Goal: Transaction & Acquisition: Purchase product/service

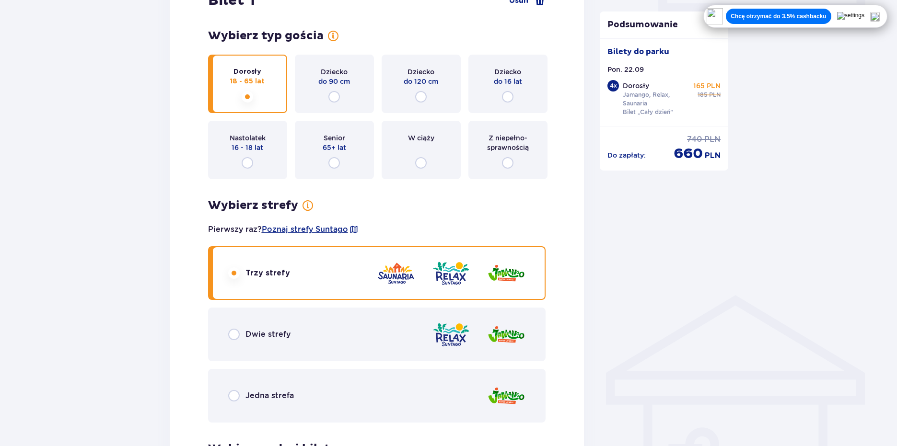
scroll to position [480, 0]
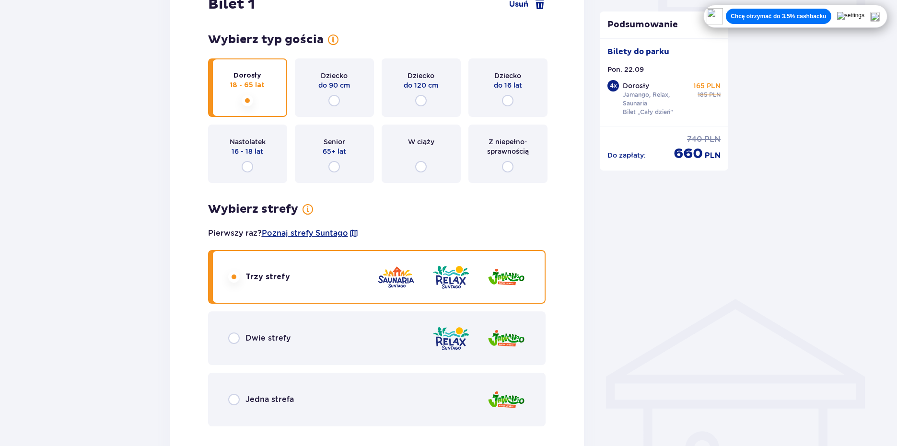
click at [532, 172] on div "Z niepełno­sprawnością" at bounding box center [508, 154] width 79 height 59
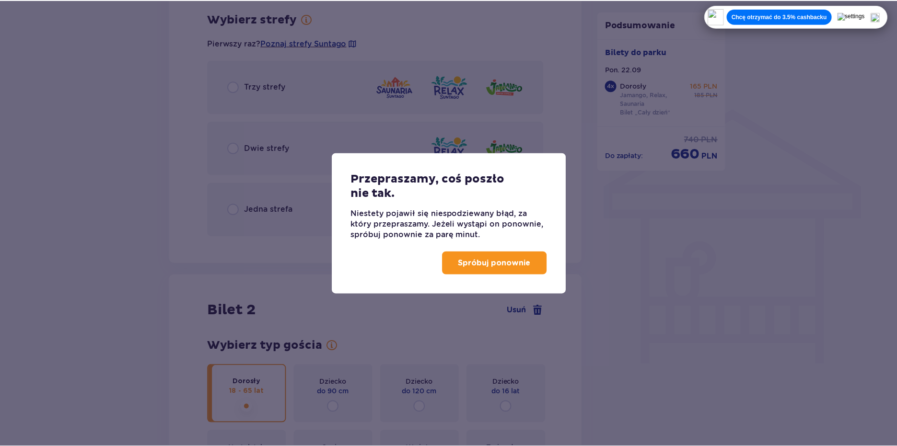
scroll to position [670, 0]
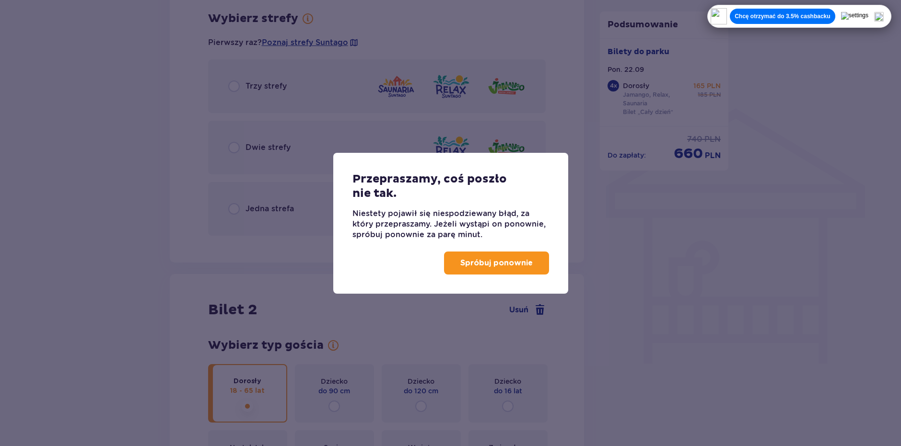
click at [506, 266] on p "Spróbuj ponownie" at bounding box center [496, 263] width 72 height 11
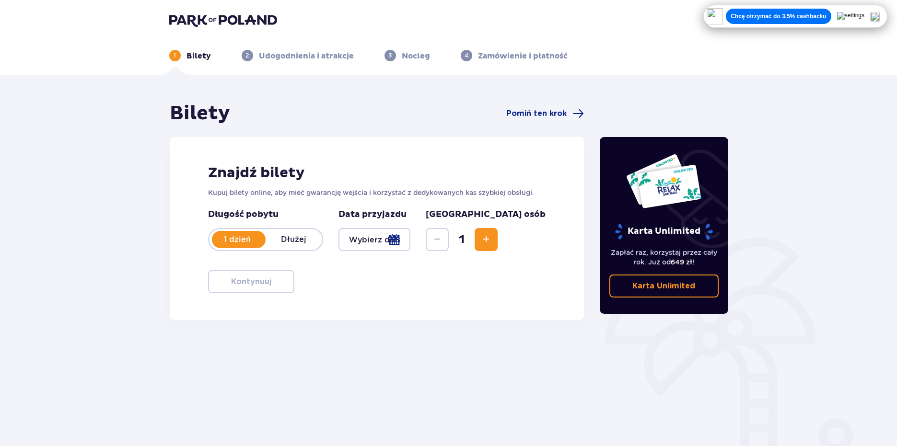
click at [399, 241] on div at bounding box center [375, 239] width 72 height 23
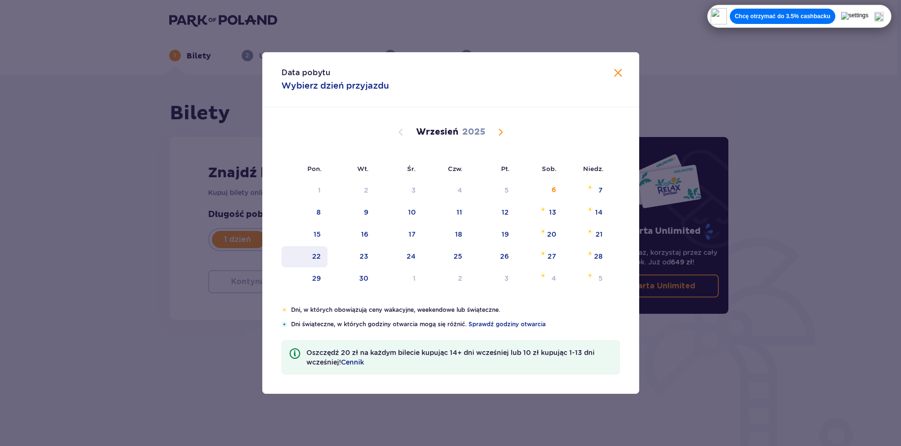
click at [318, 257] on div "22" at bounding box center [316, 257] width 9 height 10
type input "22.09.25"
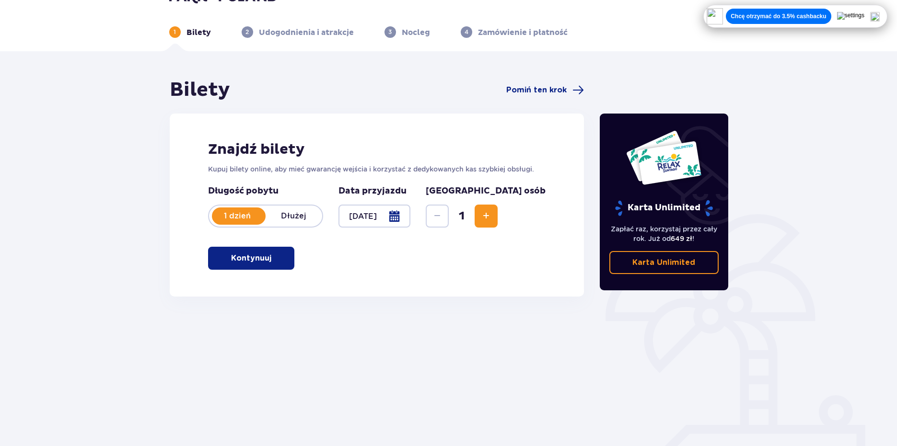
scroll to position [42, 0]
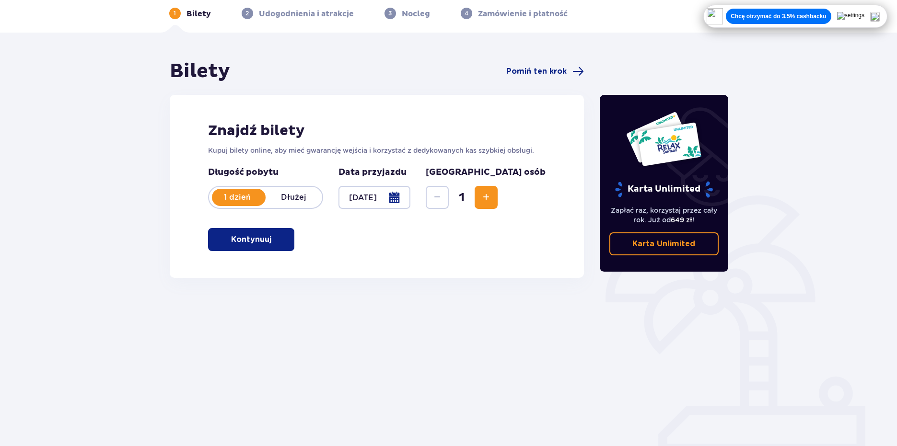
click at [492, 196] on span "Increase" at bounding box center [487, 198] width 12 height 12
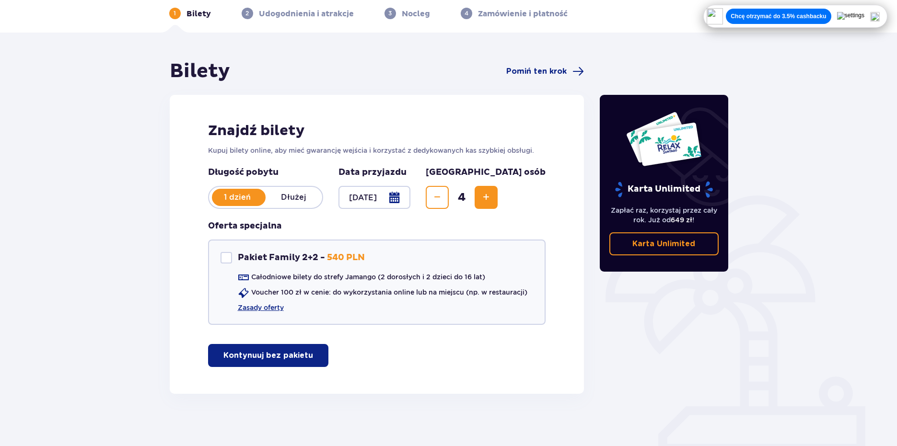
click at [778, 270] on div "Bilety Pomiń ten krok Znajdź bilety Kupuj bilety online, aby mieć gwarancję wej…" at bounding box center [448, 242] width 897 height 419
click at [593, 316] on div "Karta Unlimited Zapłać raz, korzystaj przez cały rok. Już od 649 zł ! Karta Unl…" at bounding box center [664, 226] width 144 height 335
click at [414, 241] on div "Pakiet Family 2+2 - 540 PLN Całodniowe bilety do strefy Jamango (2 dorosłych i …" at bounding box center [377, 282] width 338 height 85
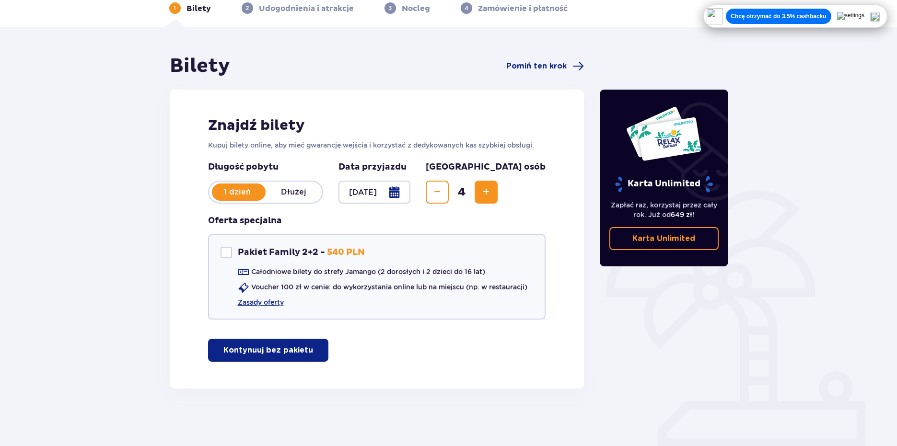
click at [457, 227] on div "Oferta specjalna Pakiet Family 2+2 - 540 PLN Całodniowe bilety do strefy Jamang…" at bounding box center [377, 267] width 338 height 105
click at [297, 349] on p "Kontynuuj bez pakietu" at bounding box center [268, 350] width 90 height 11
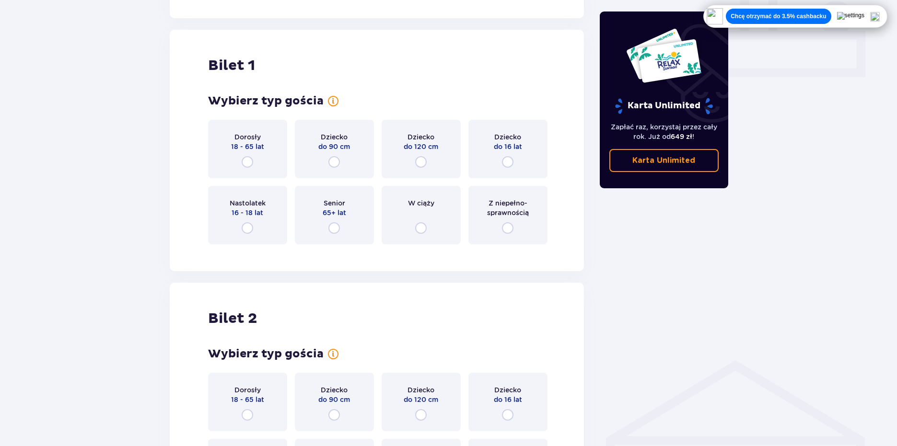
scroll to position [436, 0]
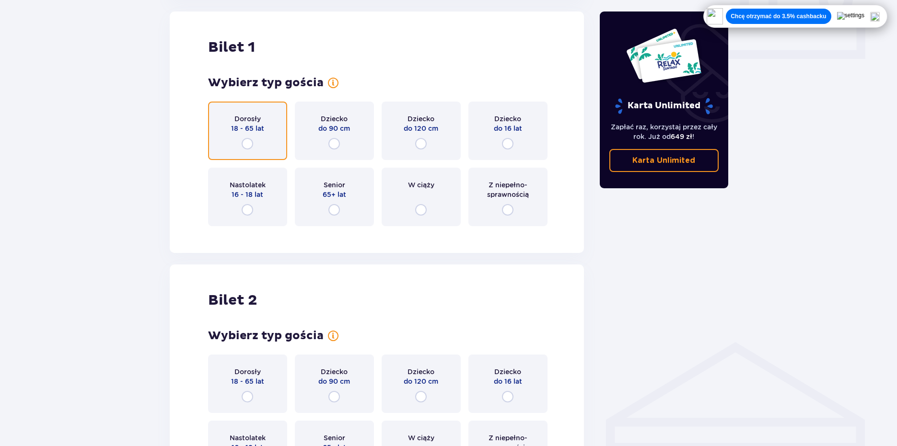
click at [247, 138] on input "radio" at bounding box center [248, 144] width 12 height 12
radio input "true"
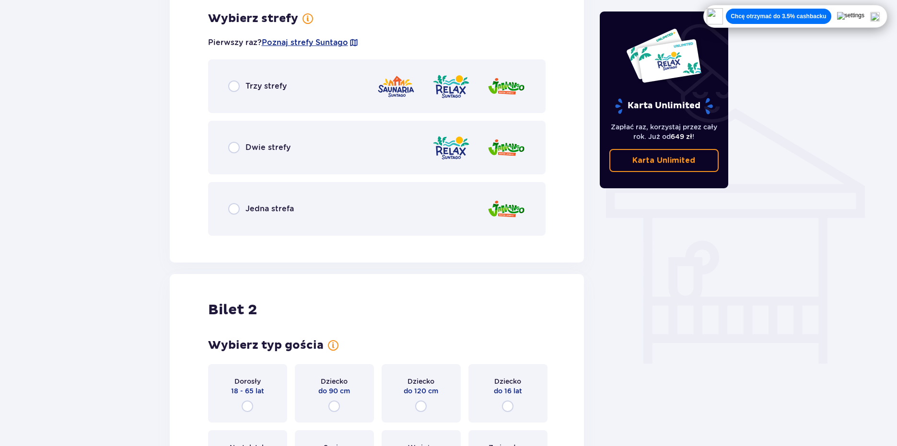
click at [328, 88] on div "Trzy strefy" at bounding box center [377, 86] width 338 height 54
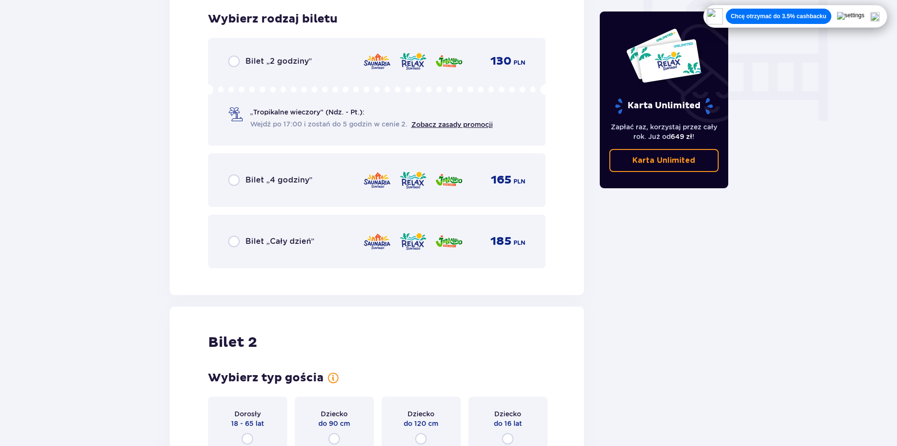
scroll to position [914, 0]
click at [318, 239] on div "Bilet „Cały dzień” 185 PLN" at bounding box center [377, 241] width 298 height 20
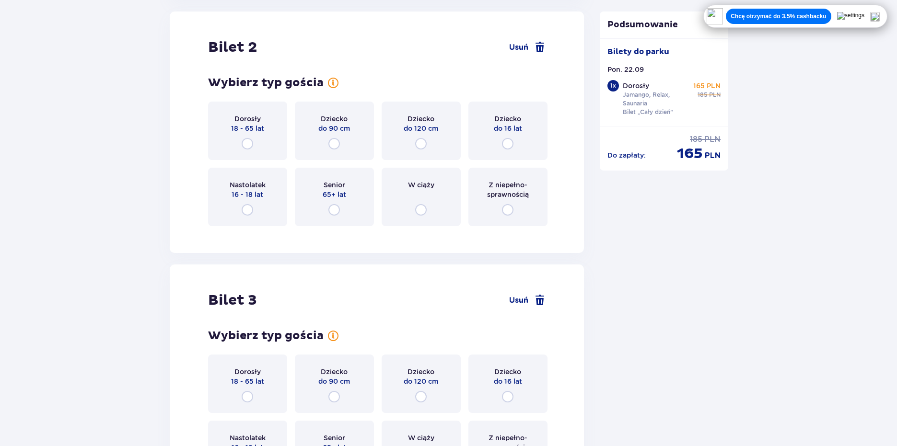
click at [254, 138] on div "Dorosły 18 - 65 lat" at bounding box center [247, 131] width 79 height 59
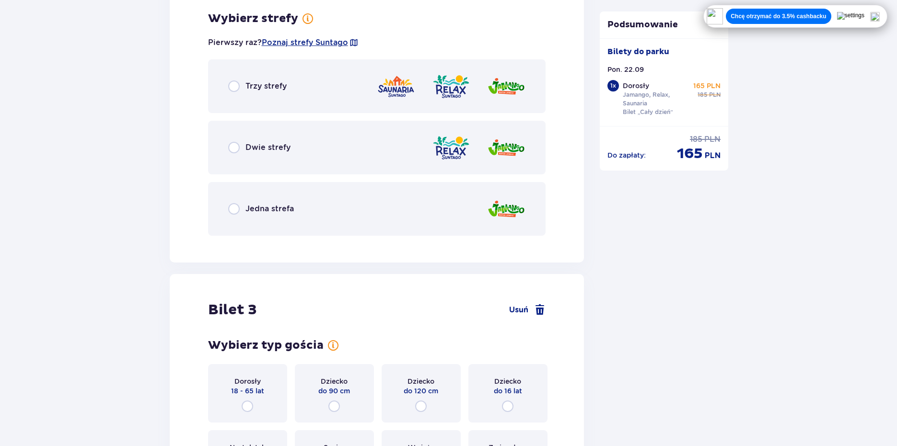
click at [341, 95] on div "Trzy strefy" at bounding box center [377, 86] width 338 height 54
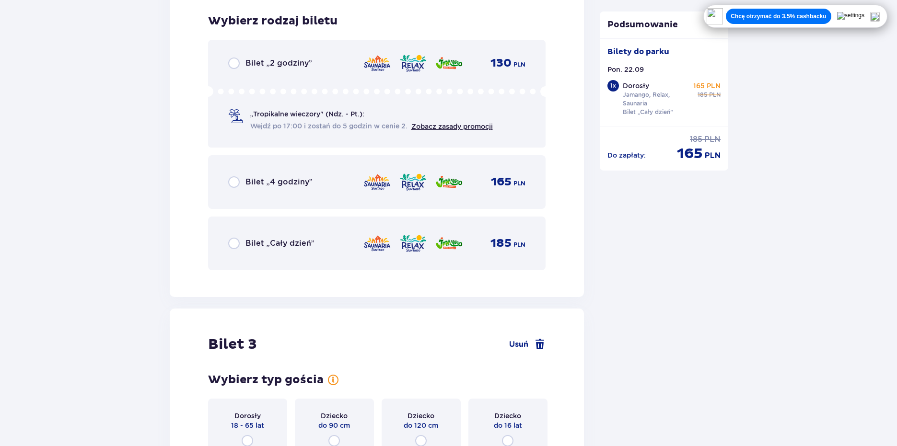
scroll to position [1687, 0]
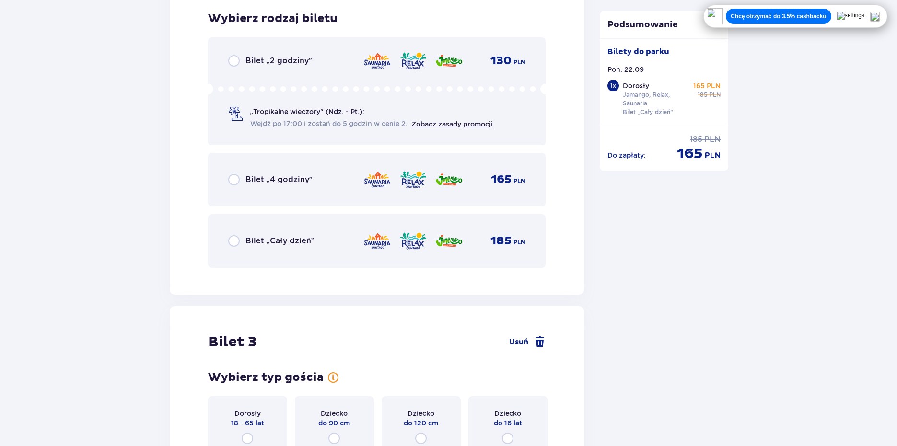
click at [356, 247] on div "Bilet „Cały dzień” 185 PLN" at bounding box center [377, 241] width 298 height 20
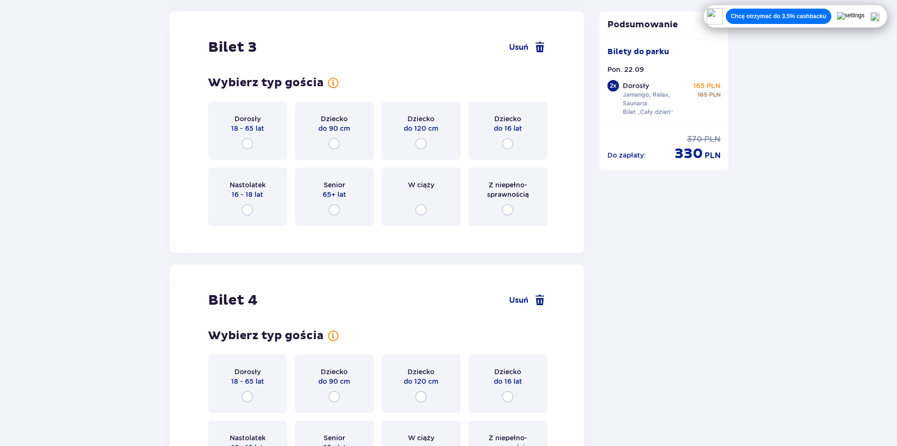
click at [244, 126] on p "18 - 65 lat" at bounding box center [247, 129] width 33 height 10
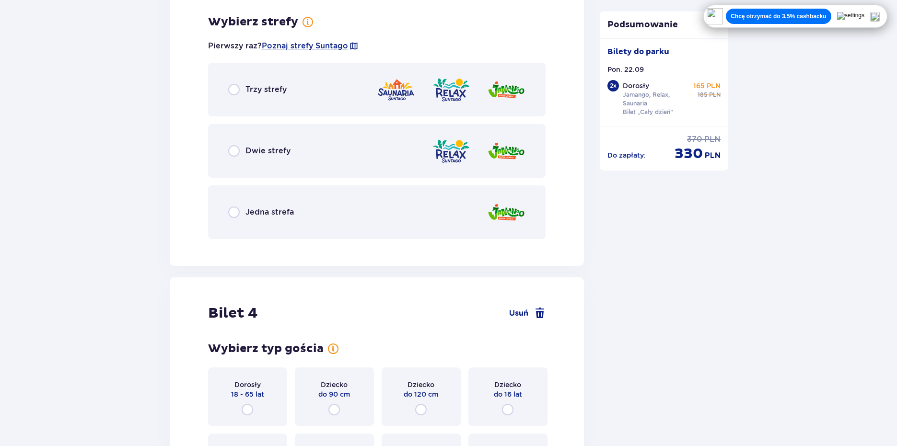
scroll to position [2216, 0]
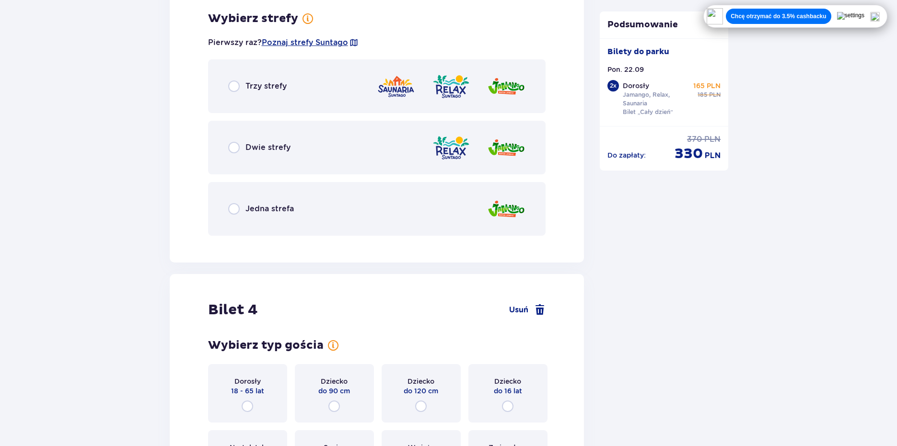
click at [301, 70] on div "Trzy strefy" at bounding box center [377, 86] width 338 height 54
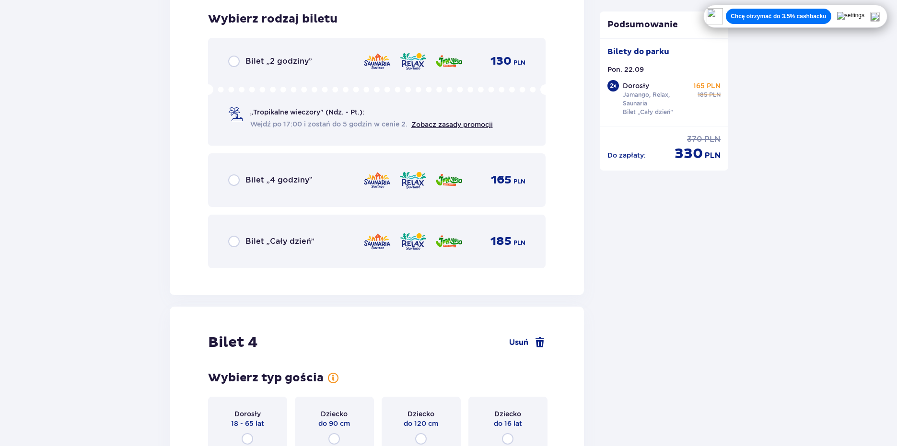
scroll to position [2459, 0]
click at [301, 229] on div "Bilet „Cały dzień” 185 PLN" at bounding box center [377, 241] width 338 height 54
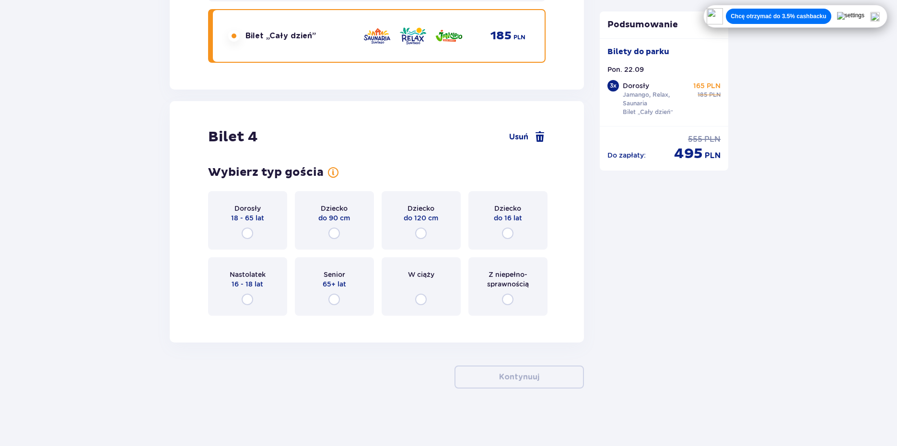
click at [265, 213] on div "Dorosły 18 - 65 lat" at bounding box center [247, 220] width 79 height 59
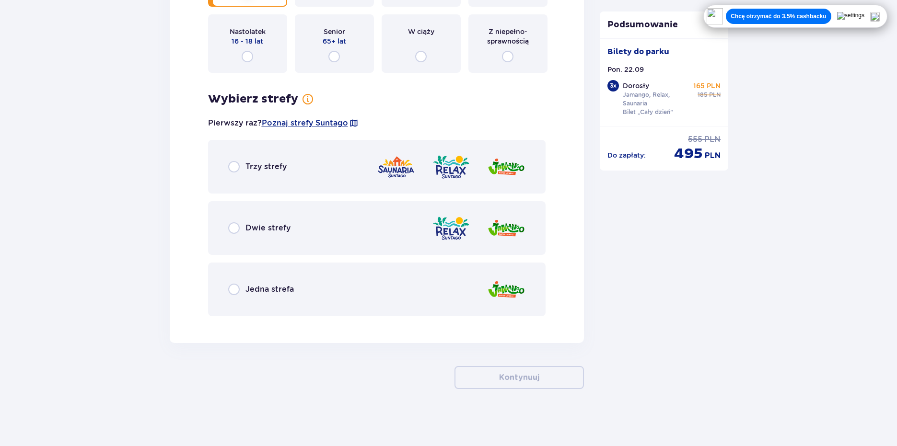
scroll to position [2908, 0]
click at [325, 169] on div "Trzy strefy" at bounding box center [377, 167] width 338 height 54
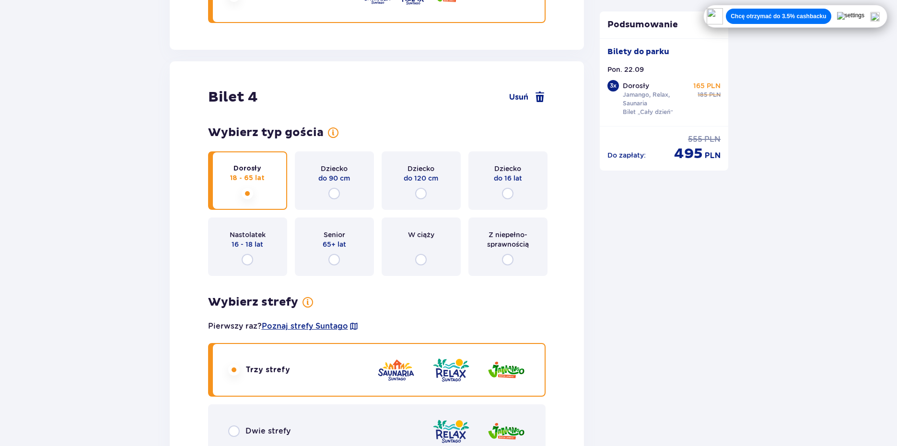
scroll to position [3088, 0]
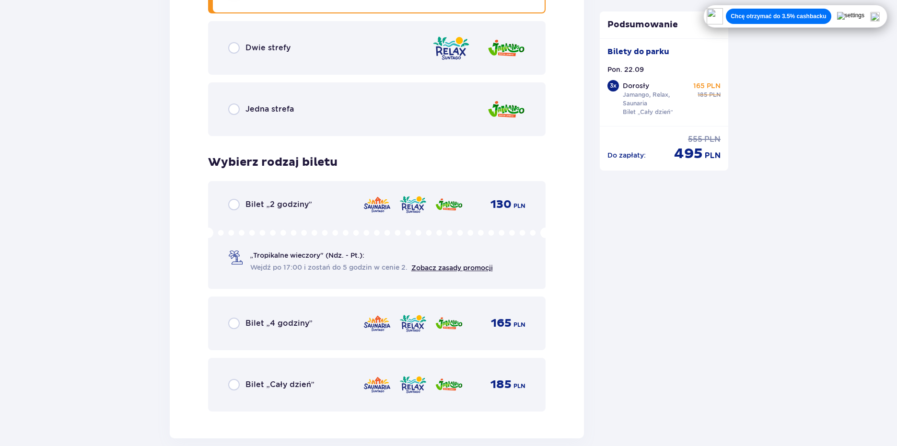
click at [311, 375] on div "Bilet „Cały dzień” 185 PLN" at bounding box center [377, 385] width 338 height 54
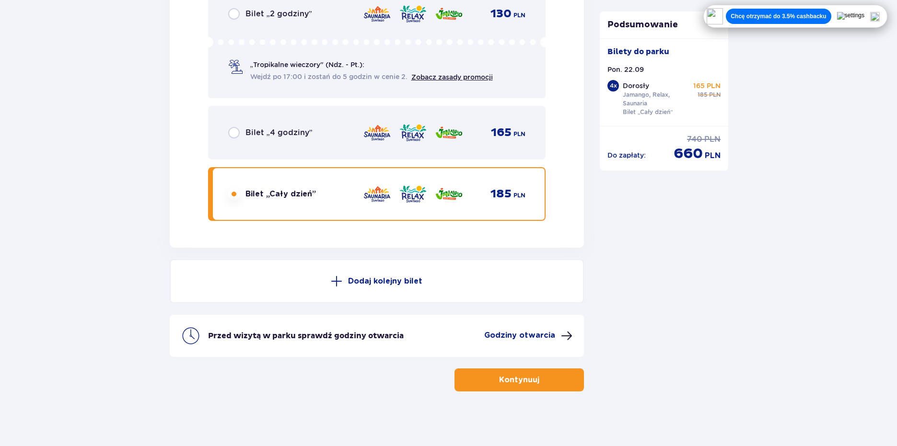
scroll to position [3282, 0]
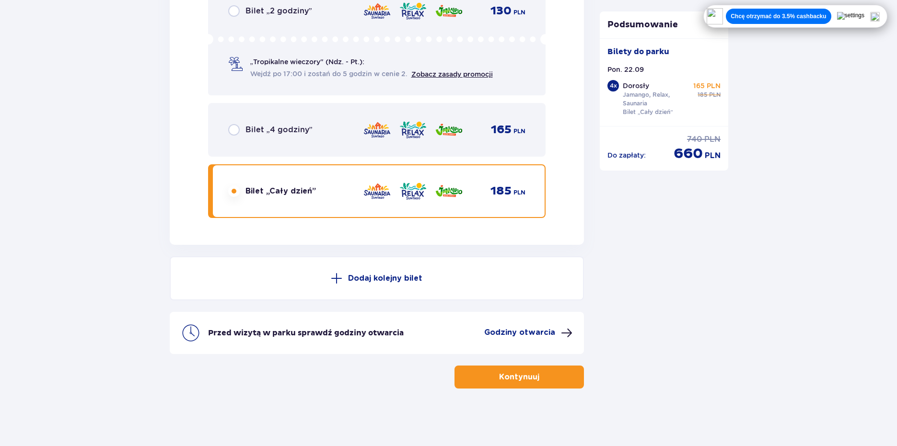
click at [545, 372] on span "button" at bounding box center [542, 378] width 12 height 12
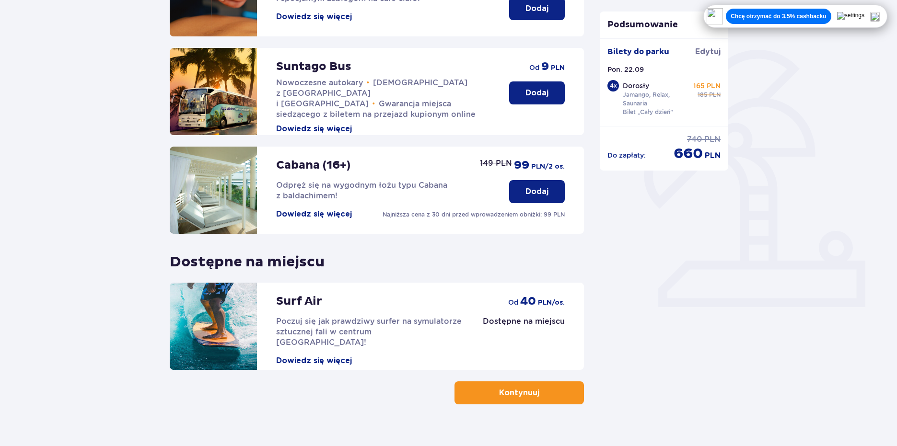
scroll to position [192, 0]
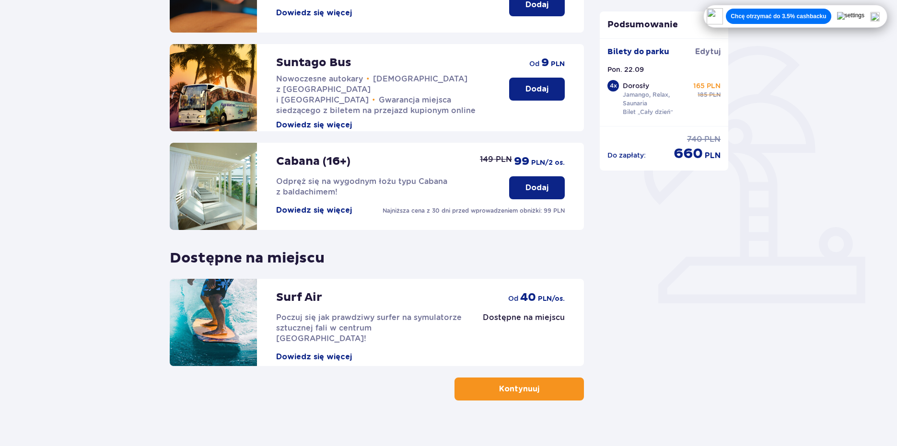
drag, startPoint x: 312, startPoint y: 341, endPoint x: 483, endPoint y: 322, distance: 172.3
click at [628, 302] on div "Podsumowanie Bilety do parku Edytuj Pon. 22.09 4 x Dorosły Jamango, Relax, Saun…" at bounding box center [664, 155] width 144 height 491
click at [337, 341] on div "Surf Air Poczuj się jak prawdziwy surfer na symulatorze sztucznej fali w centru…" at bounding box center [370, 320] width 188 height 83
click at [334, 352] on button "Dowiedz się więcej" at bounding box center [314, 357] width 76 height 11
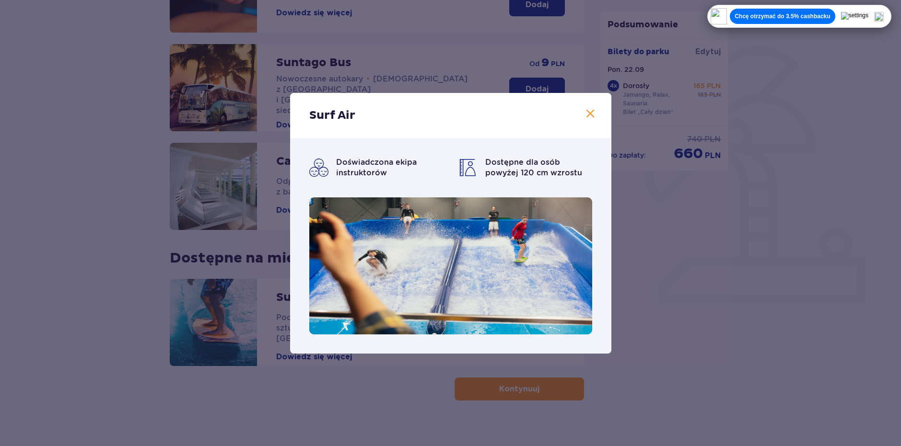
click at [688, 300] on div "Surf Air Doświadczona ekipa instruktorów Dostępne dla osób powyżej 120 cm wzros…" at bounding box center [450, 223] width 901 height 446
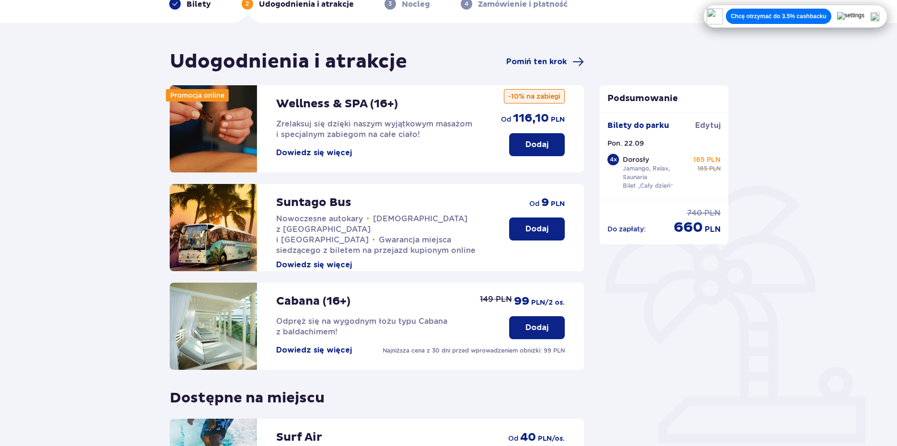
scroll to position [48, 0]
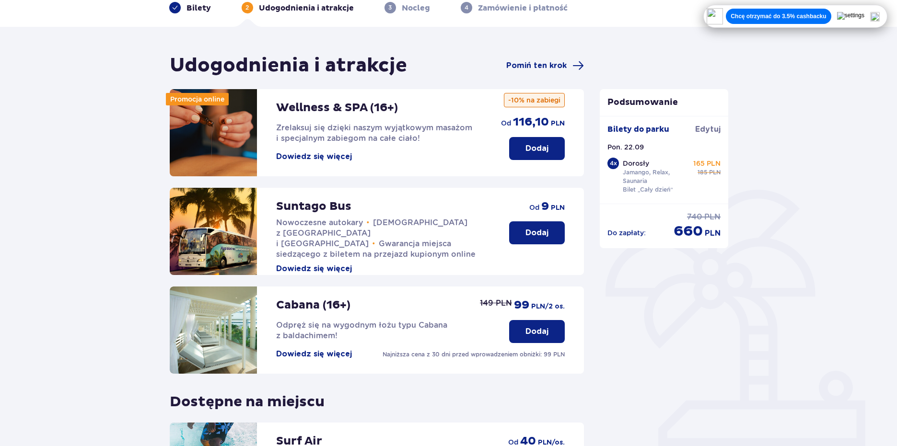
click at [681, 287] on div "Podsumowanie Bilety do parku Edytuj Pon. 22.09 4 x Dorosły Jamango, Relax, Saun…" at bounding box center [664, 299] width 144 height 491
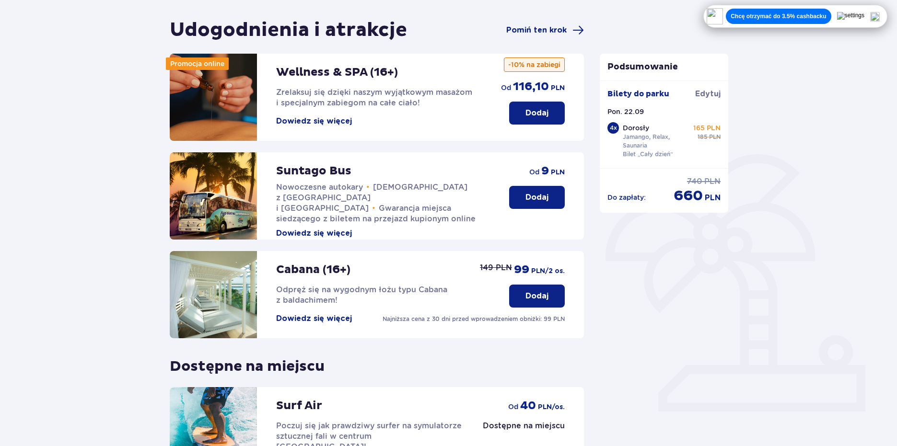
scroll to position [204, 0]
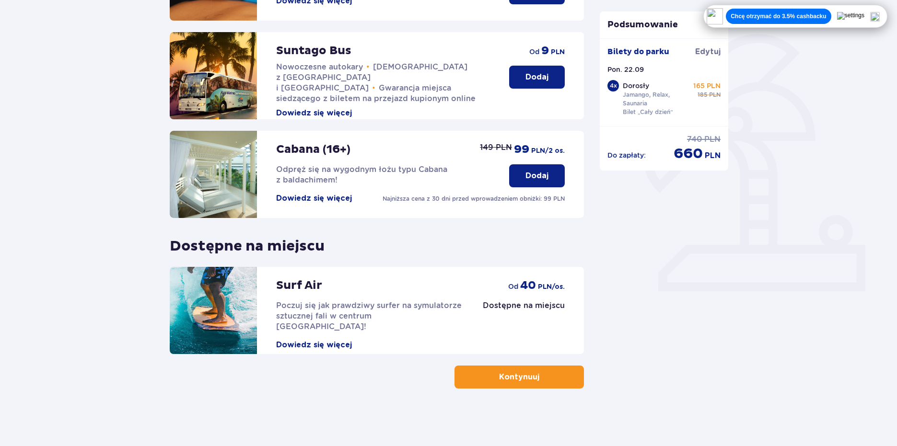
click at [548, 377] on button "Kontynuuj" at bounding box center [519, 377] width 129 height 23
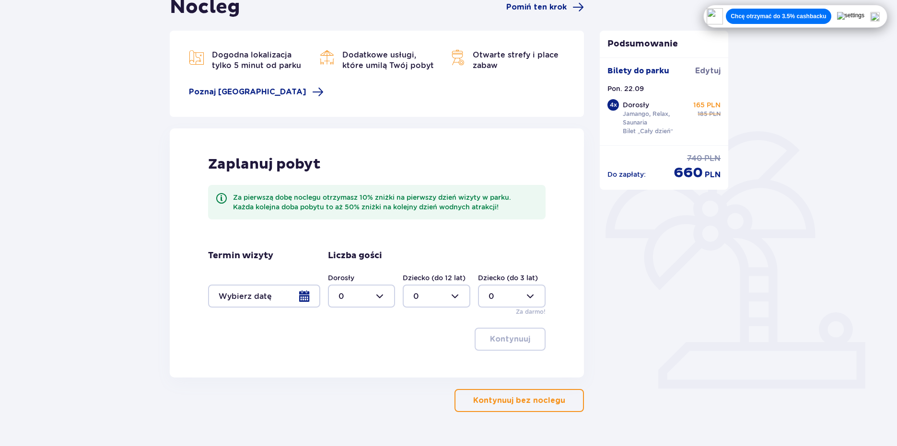
scroll to position [130, 0]
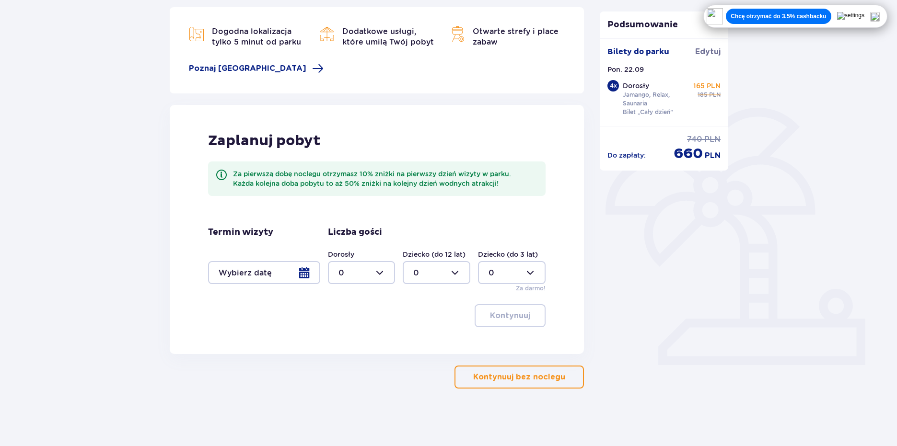
click at [549, 372] on p "Kontynuuj bez noclegu" at bounding box center [519, 377] width 92 height 11
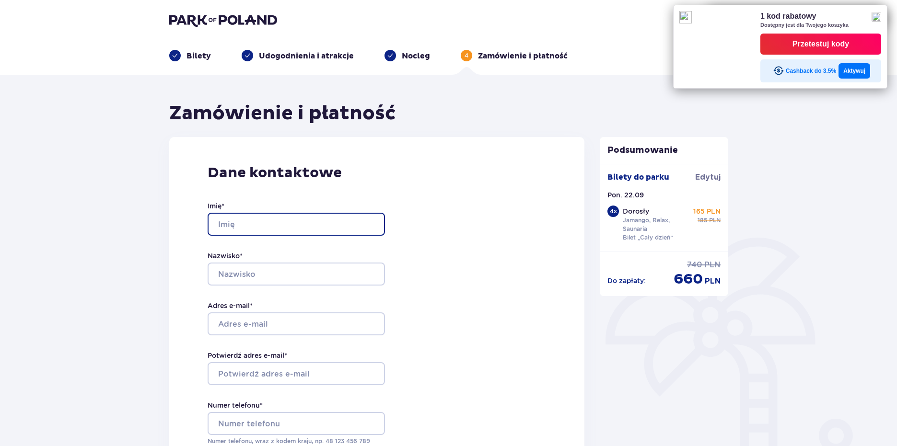
click at [264, 217] on input "Imię *" at bounding box center [296, 224] width 177 height 23
type input "Szymon"
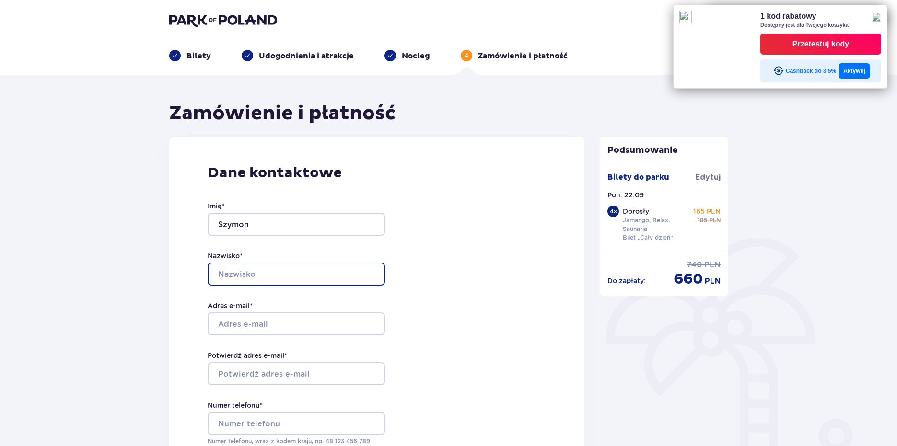
type input "Pawlak"
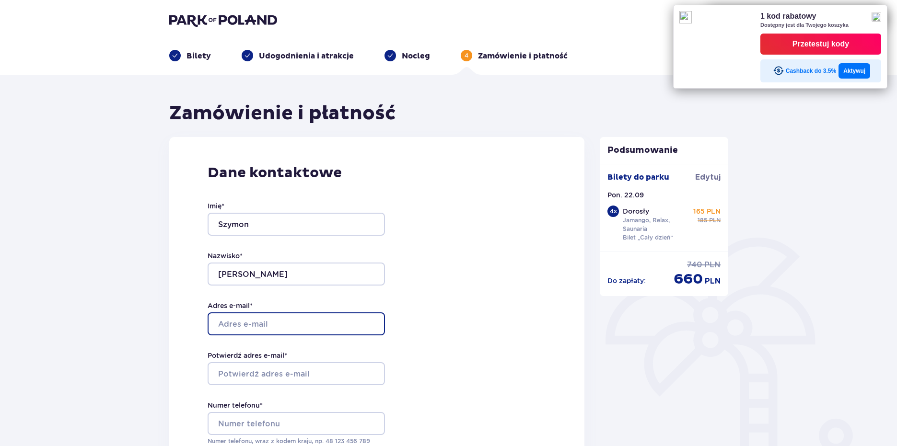
type input "szymi_2001@wp.pl"
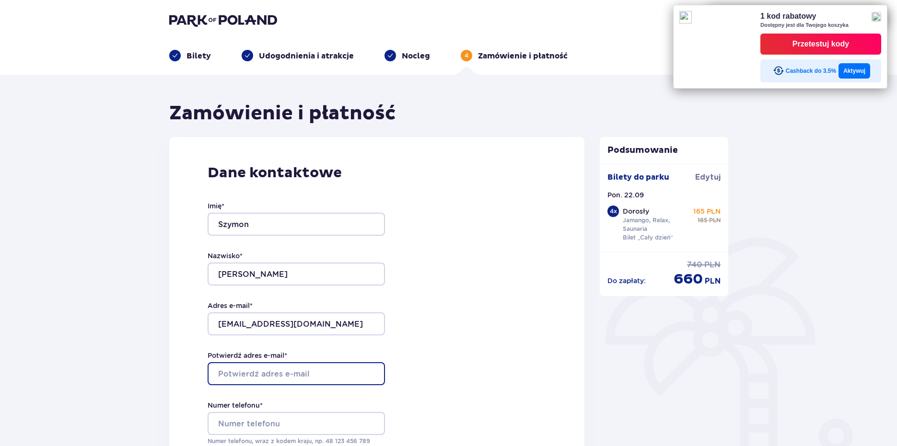
type input "szymi_2001@wp.pl"
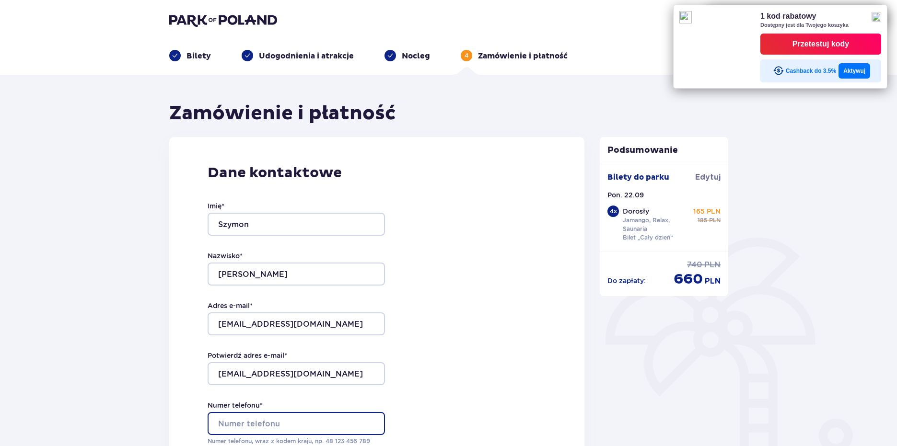
type input "+48734461709"
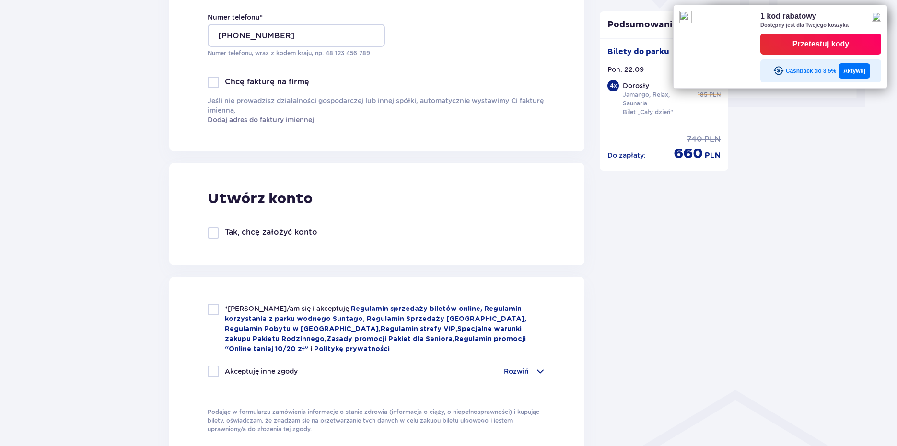
scroll to position [384, 0]
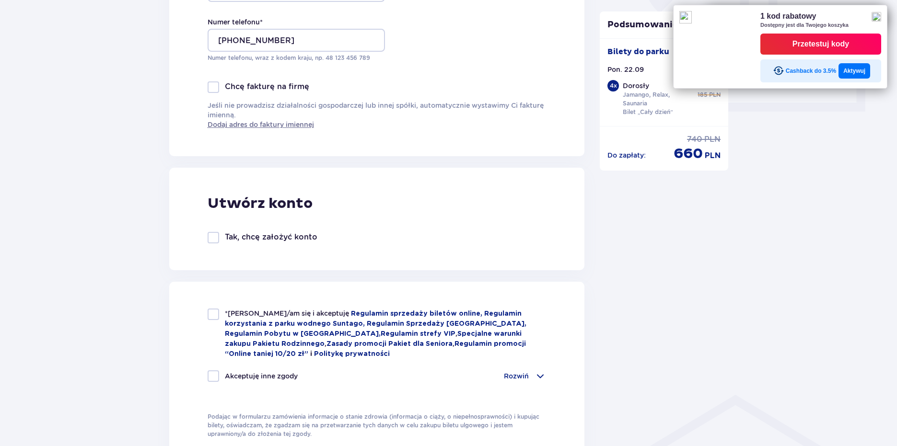
click at [853, 69] on button "Aktywuj" at bounding box center [855, 70] width 32 height 15
click at [849, 51] on div "Przetestuj kody" at bounding box center [820, 44] width 57 height 14
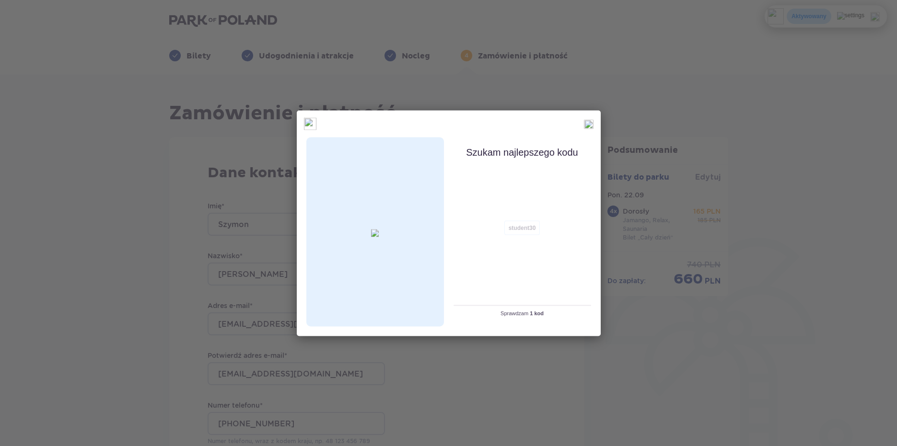
scroll to position [0, 0]
type input "student30"
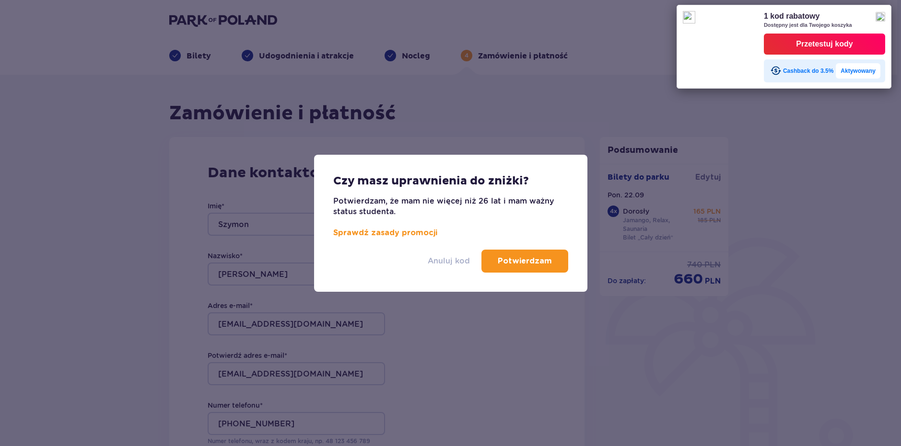
click at [447, 263] on p "Anuluj kod" at bounding box center [449, 261] width 42 height 11
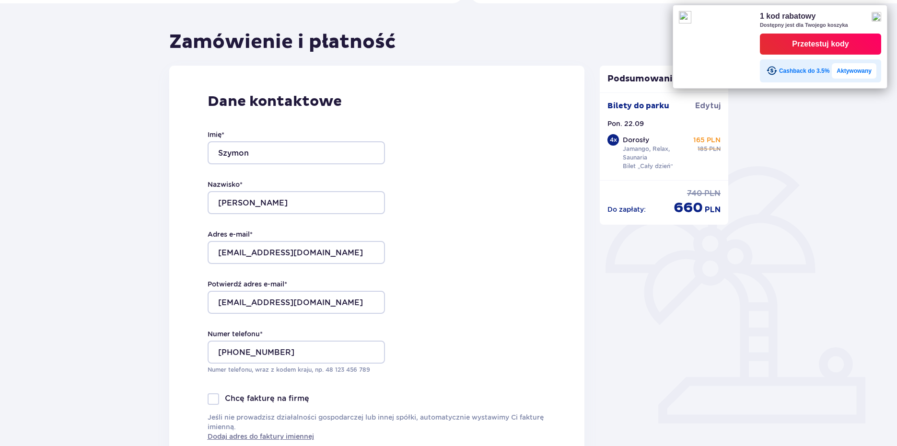
scroll to position [48, 0]
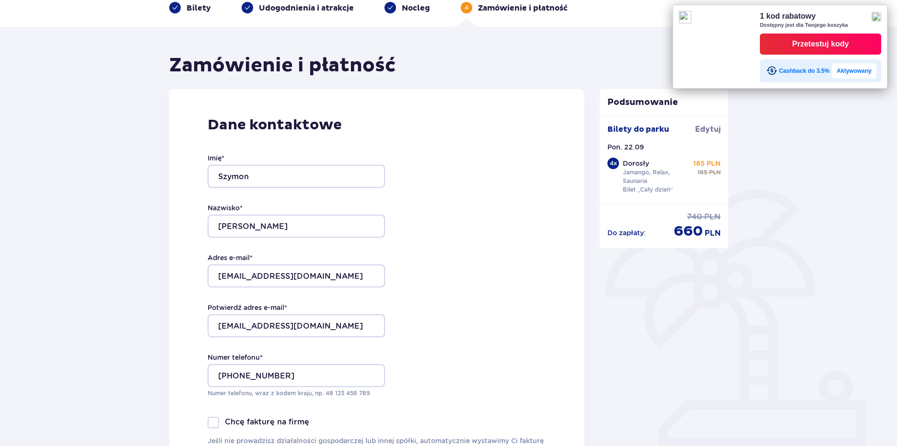
click at [419, 287] on div "Dane kontaktowe Imię * Szymon Nazwisko * Pawlak Adres e-mail * szymi_2001@wp.pl…" at bounding box center [377, 290] width 416 height 403
click at [876, 16] on img at bounding box center [877, 17] width 10 height 10
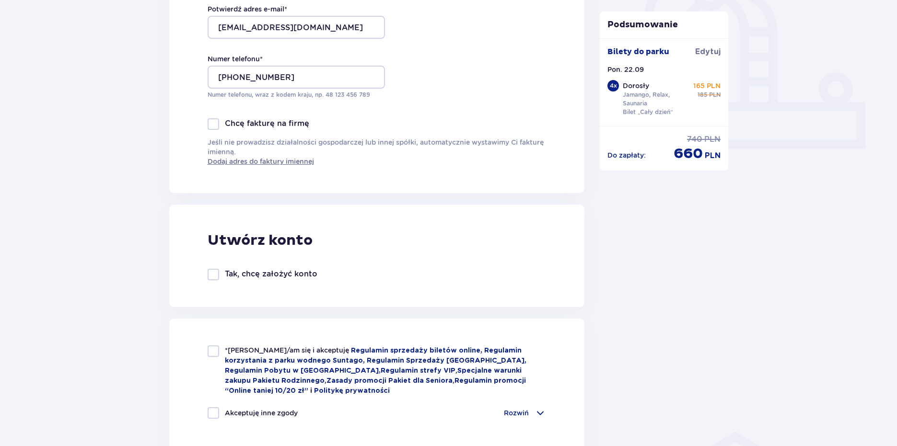
scroll to position [384, 0]
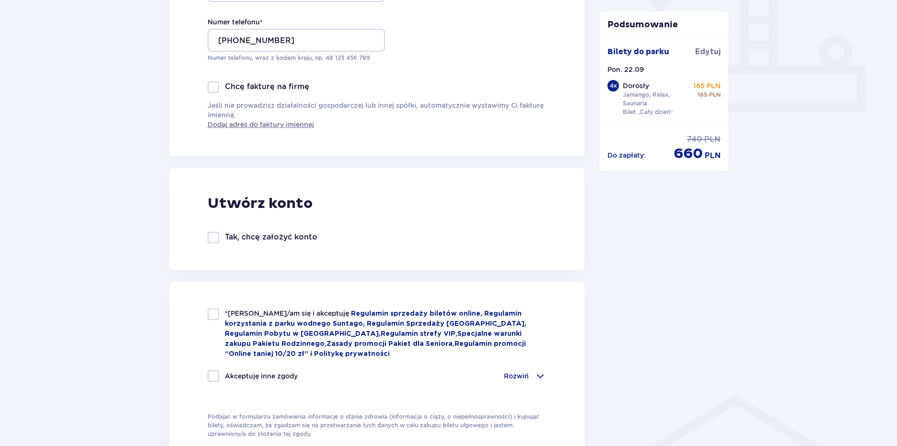
click at [209, 322] on div "*Zapoznałem/am się i akceptuję Regulamin sprzedaży biletów online, Regulamin ko…" at bounding box center [377, 334] width 339 height 50
checkbox input "true"
click at [528, 378] on p "Rozwiń" at bounding box center [516, 377] width 25 height 10
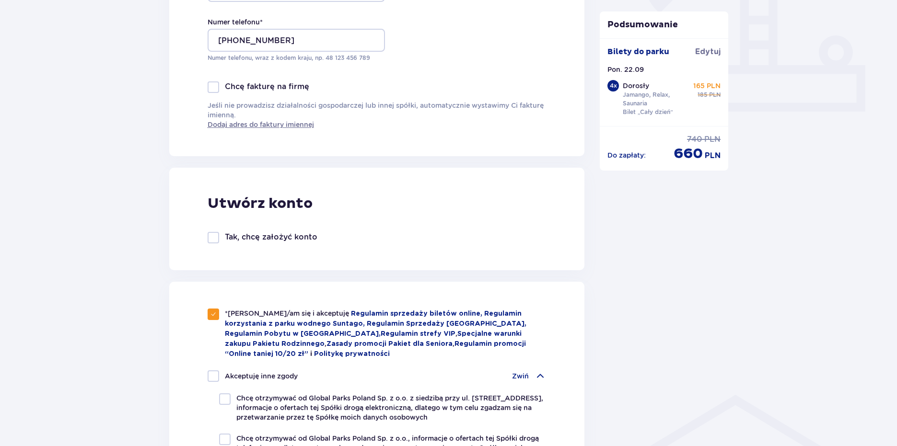
click at [528, 378] on p "Zwiń" at bounding box center [520, 377] width 17 height 10
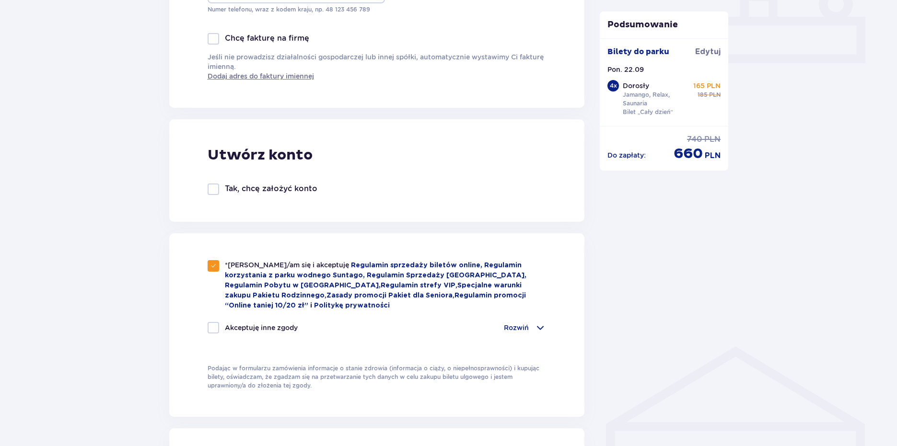
scroll to position [719, 0]
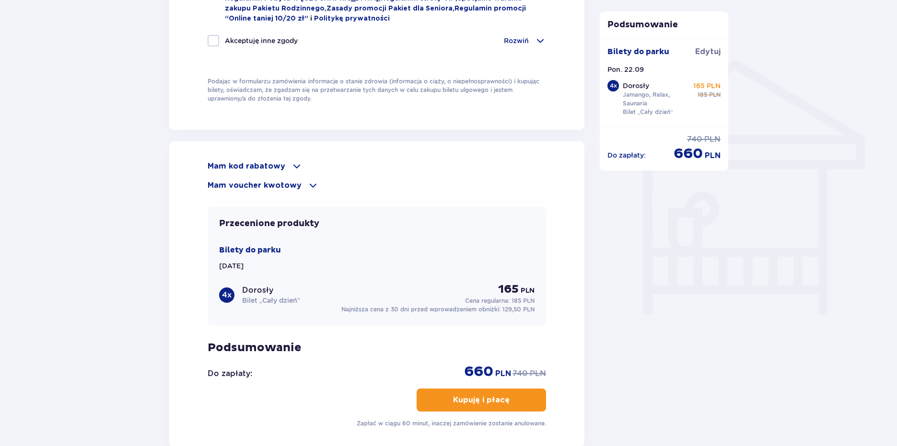
click at [307, 180] on span at bounding box center [313, 186] width 12 height 12
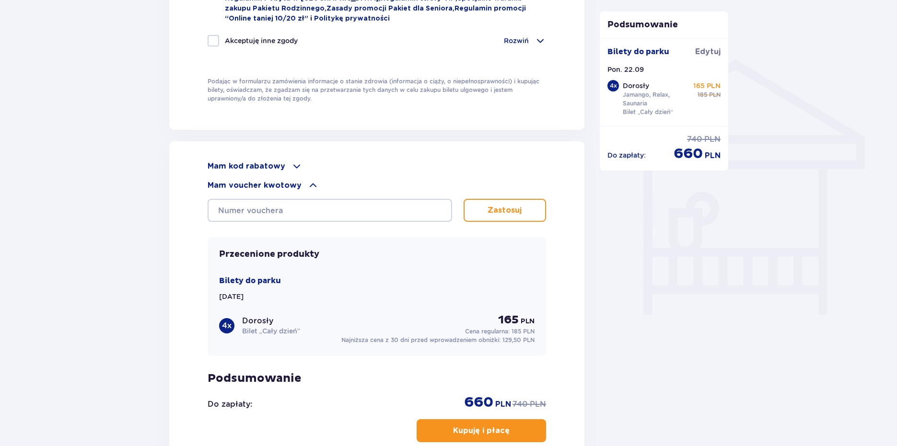
click at [307, 180] on span at bounding box center [313, 186] width 12 height 12
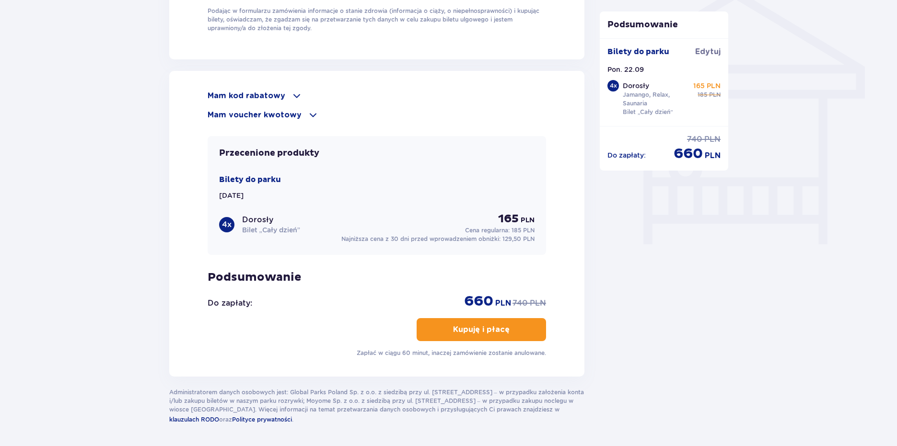
scroll to position [815, 0]
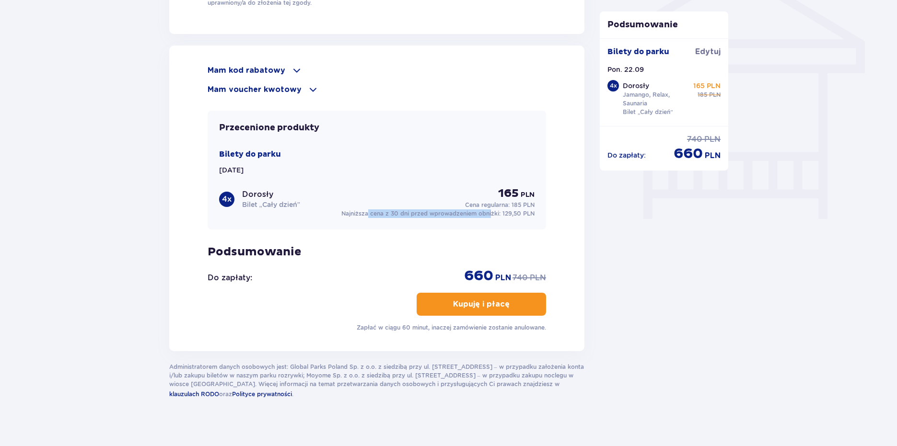
drag, startPoint x: 367, startPoint y: 211, endPoint x: 493, endPoint y: 212, distance: 125.6
click at [491, 212] on p "Najniższa cena z 30 dni przed wprowadzeniem obniżki: 129,50 PLN" at bounding box center [437, 214] width 193 height 9
click at [514, 301] on span "button" at bounding box center [512, 305] width 12 height 12
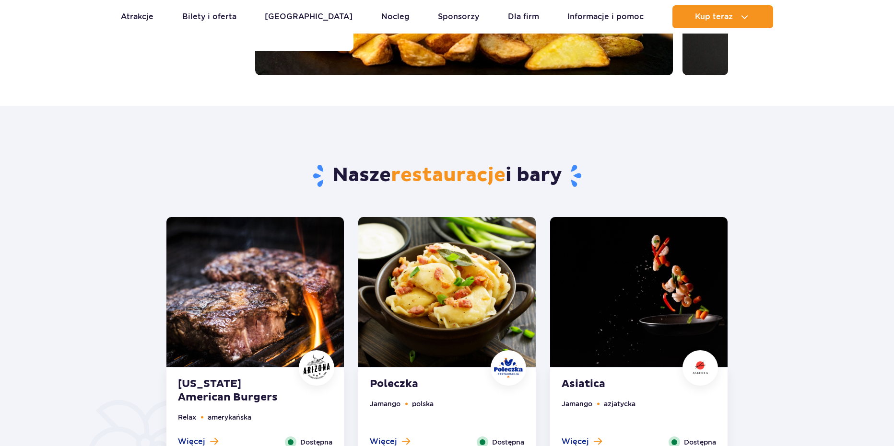
scroll to position [480, 0]
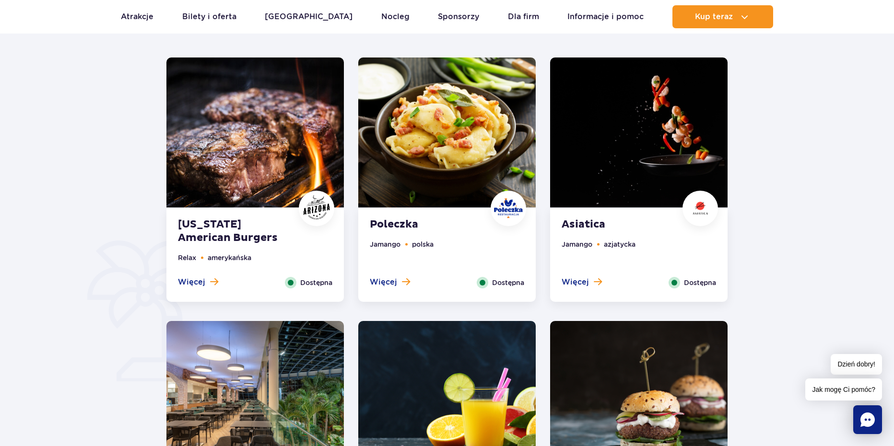
click at [294, 212] on div "Arizona American Burgers Relax amerykańska Więcej Zamknij Dostępna" at bounding box center [254, 256] width 177 height 94
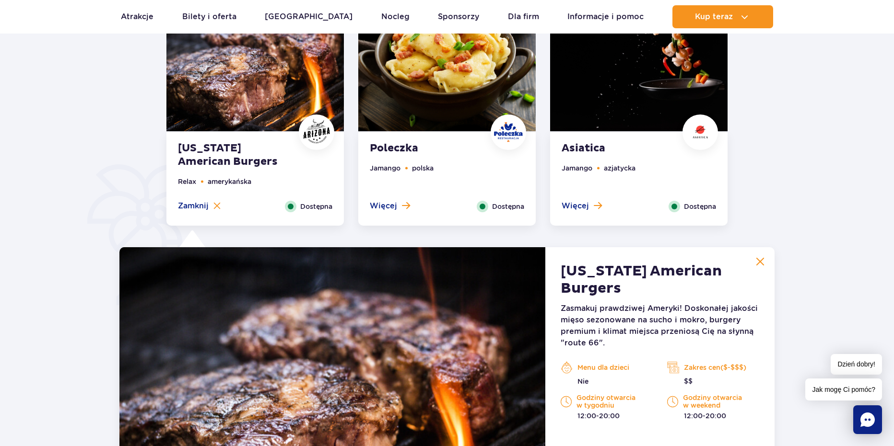
scroll to position [554, 0]
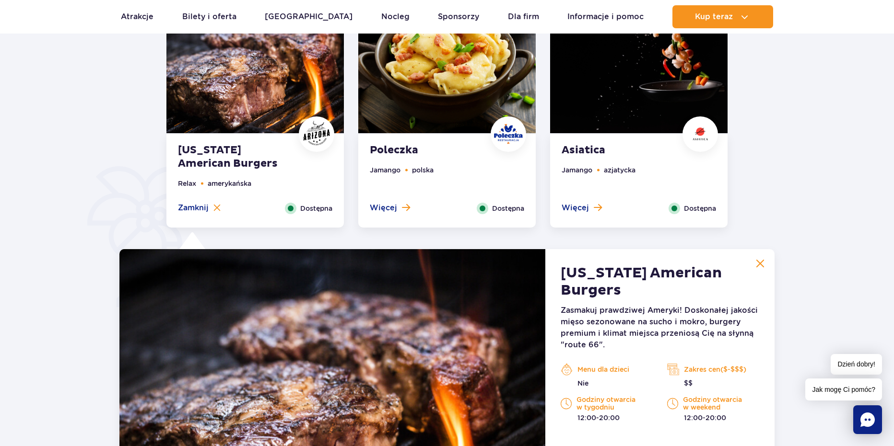
click at [274, 161] on strong "Arizona American Burgers" at bounding box center [236, 157] width 116 height 27
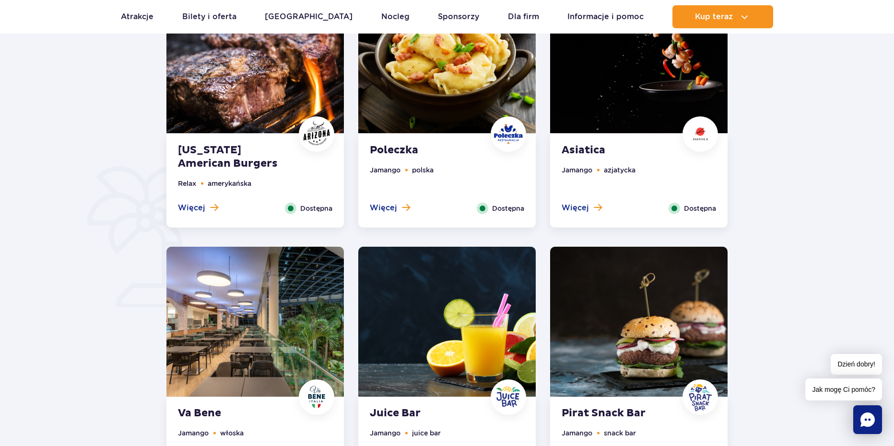
click at [434, 157] on strong "Poleczka" at bounding box center [428, 150] width 116 height 13
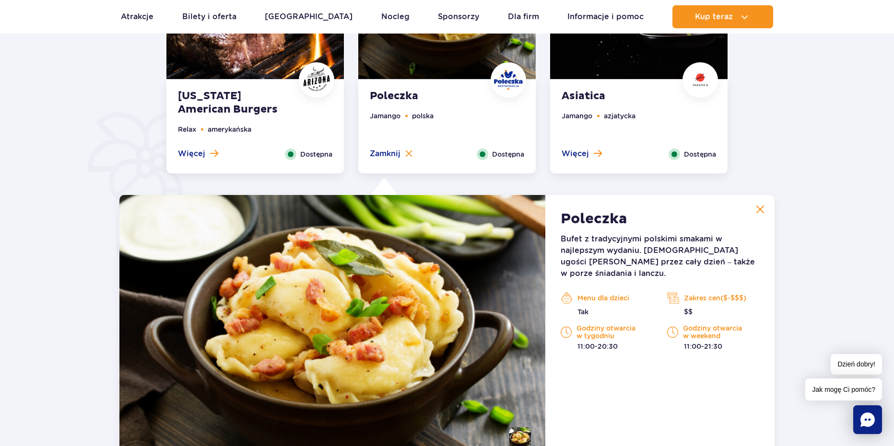
scroll to position [602, 0]
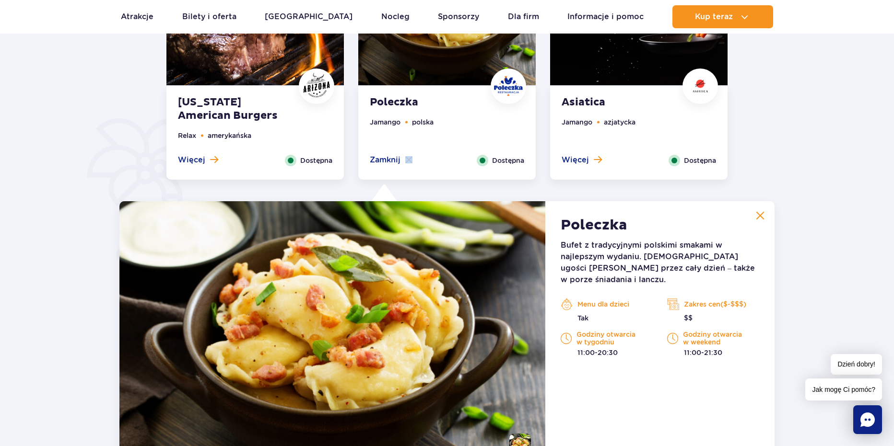
click at [434, 156] on div "Więcej Zamknij Dostępna" at bounding box center [447, 161] width 169 height 12
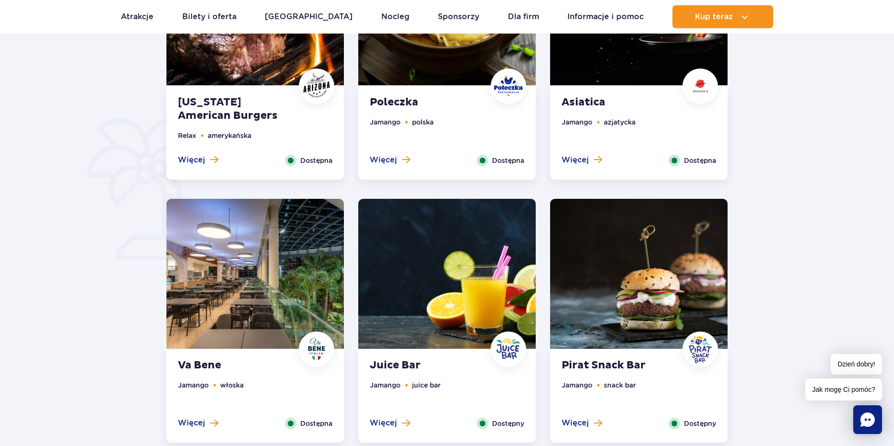
click at [821, 165] on div at bounding box center [446, 143] width 983 height 638
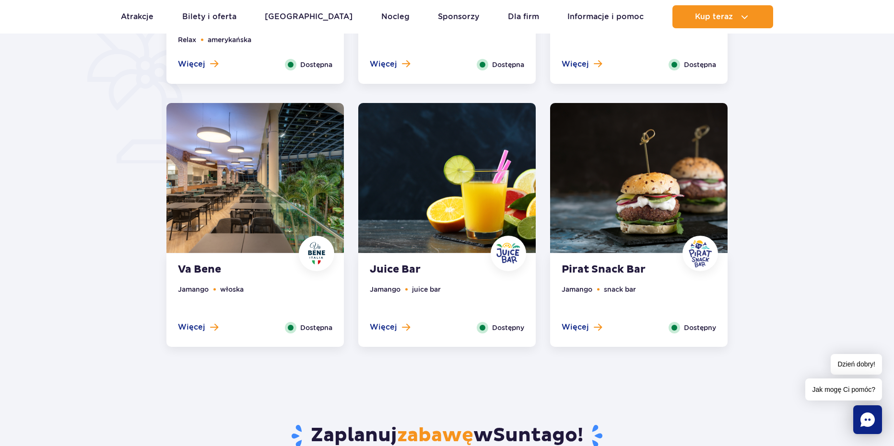
click at [391, 218] on img at bounding box center [446, 178] width 177 height 150
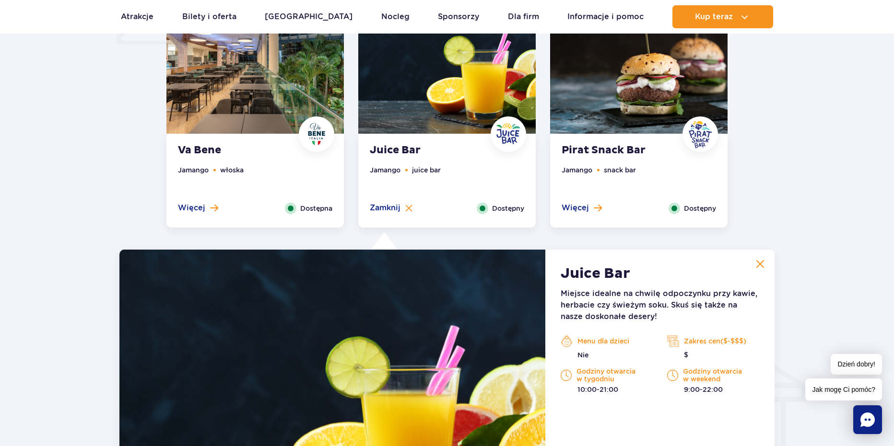
click at [443, 179] on ul "Jamango juice bar" at bounding box center [447, 184] width 154 height 38
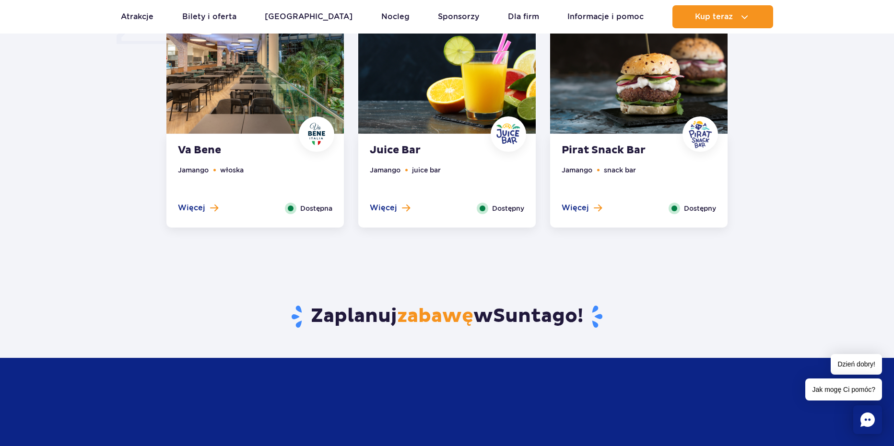
click at [236, 159] on div "Va Bene Jamango włoska Więcej Zamknij Dostępna" at bounding box center [254, 181] width 177 height 94
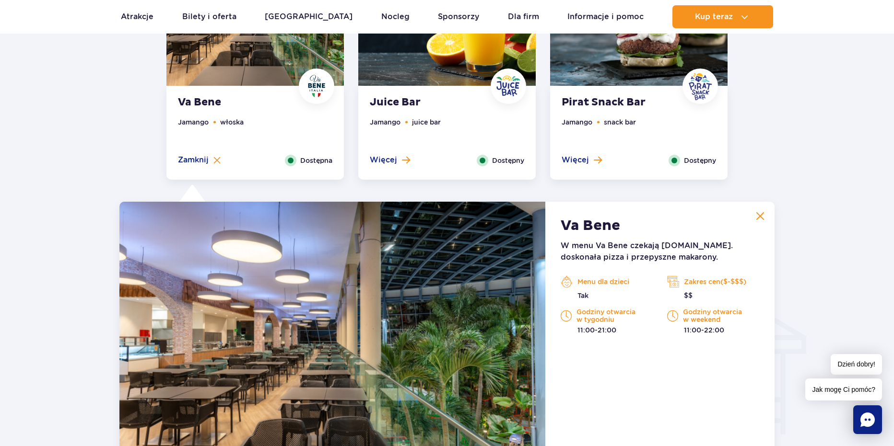
click at [249, 149] on ul "Jamango włoska" at bounding box center [255, 136] width 154 height 38
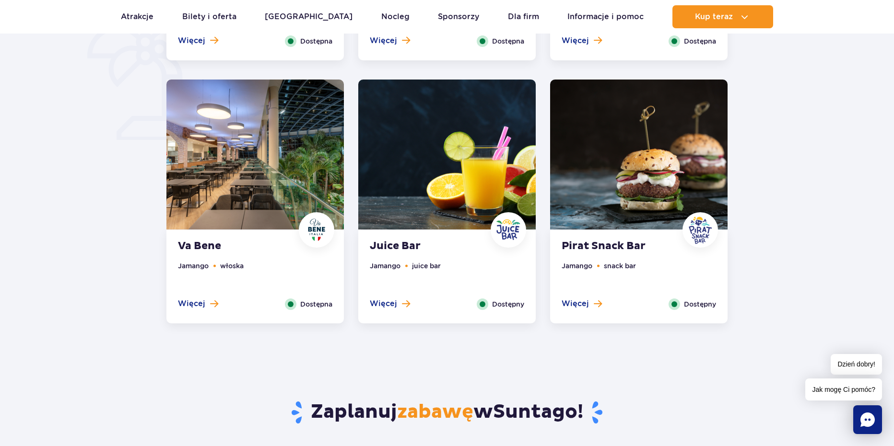
click at [622, 227] on img at bounding box center [638, 155] width 177 height 150
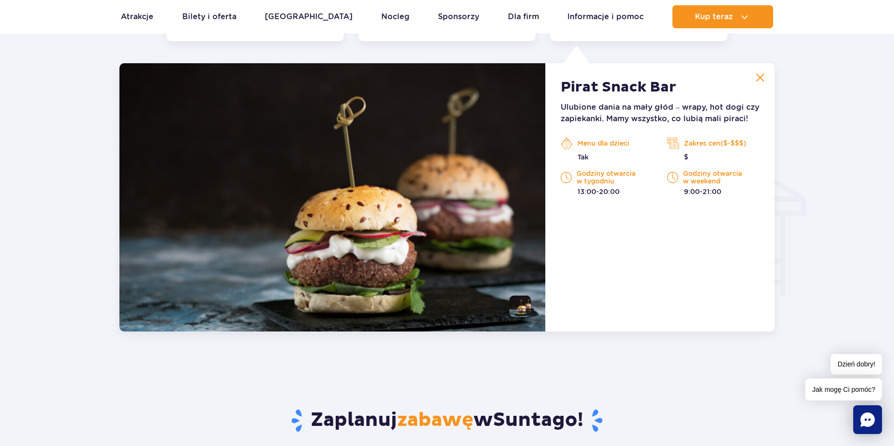
scroll to position [1009, 0]
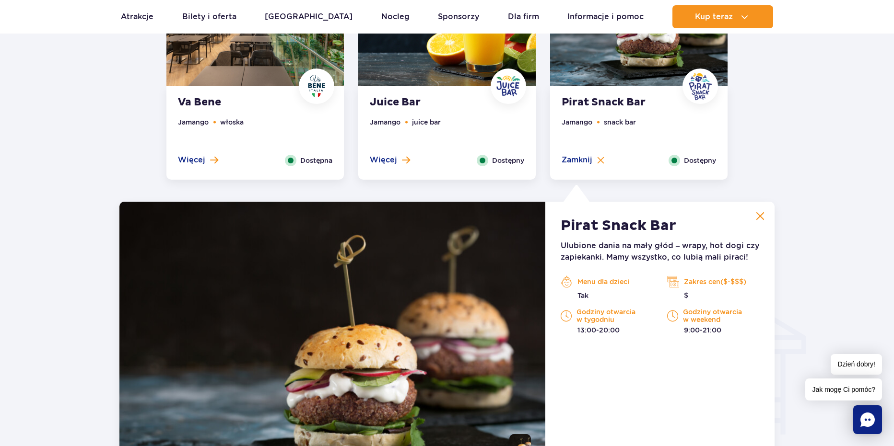
click at [636, 124] on li "snack bar" at bounding box center [620, 122] width 32 height 11
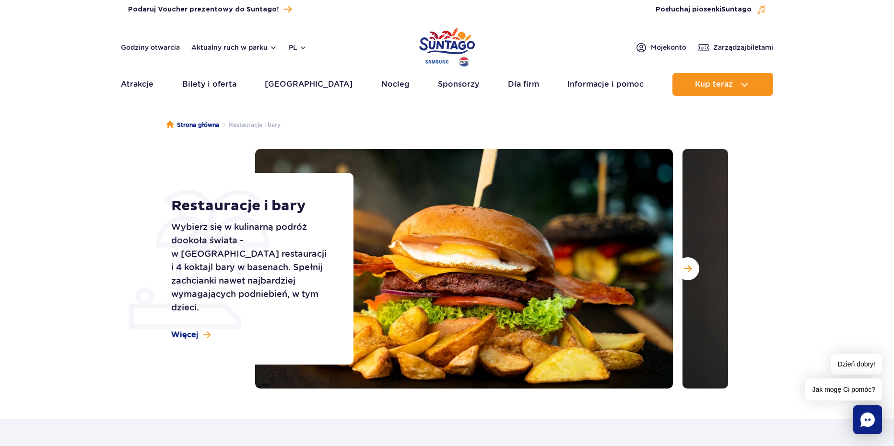
scroll to position [0, 0]
